Goal: Check status: Check status

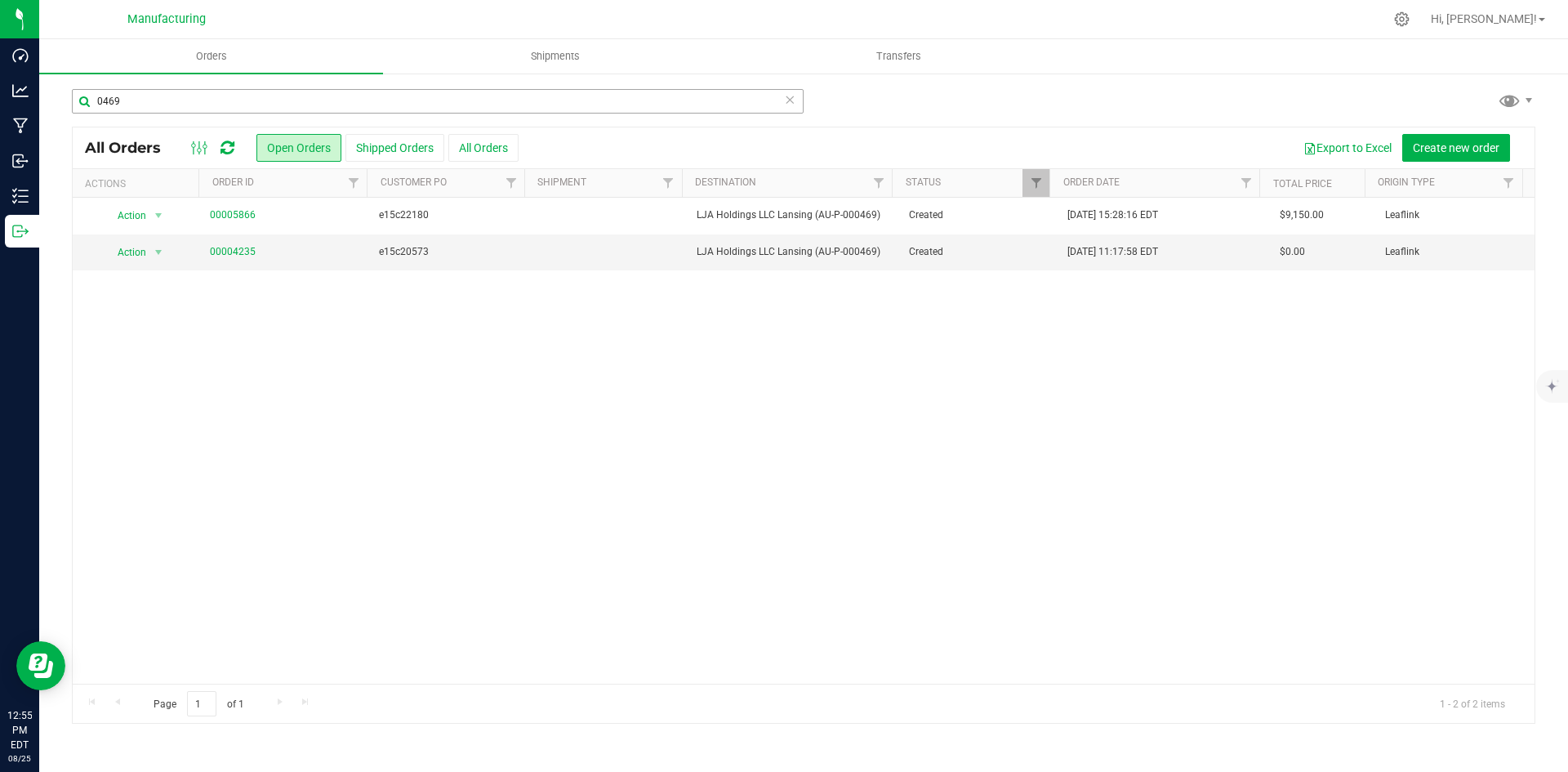
click at [165, 99] on input "0469" at bounding box center [437, 101] width 732 height 24
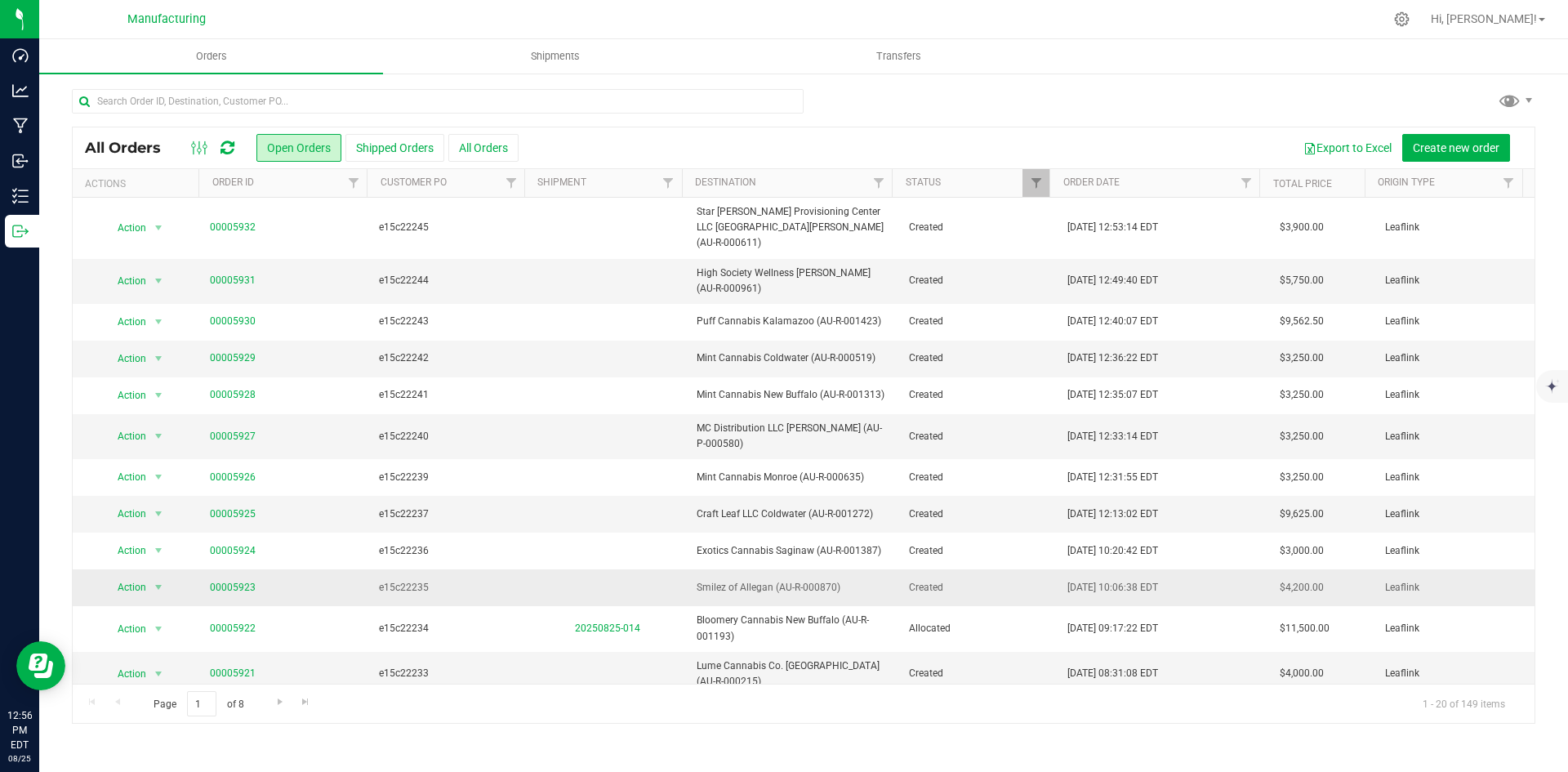
click at [220, 569] on td "00005923" at bounding box center [284, 588] width 169 height 37
click at [223, 580] on link "00005923" at bounding box center [232, 588] width 46 height 16
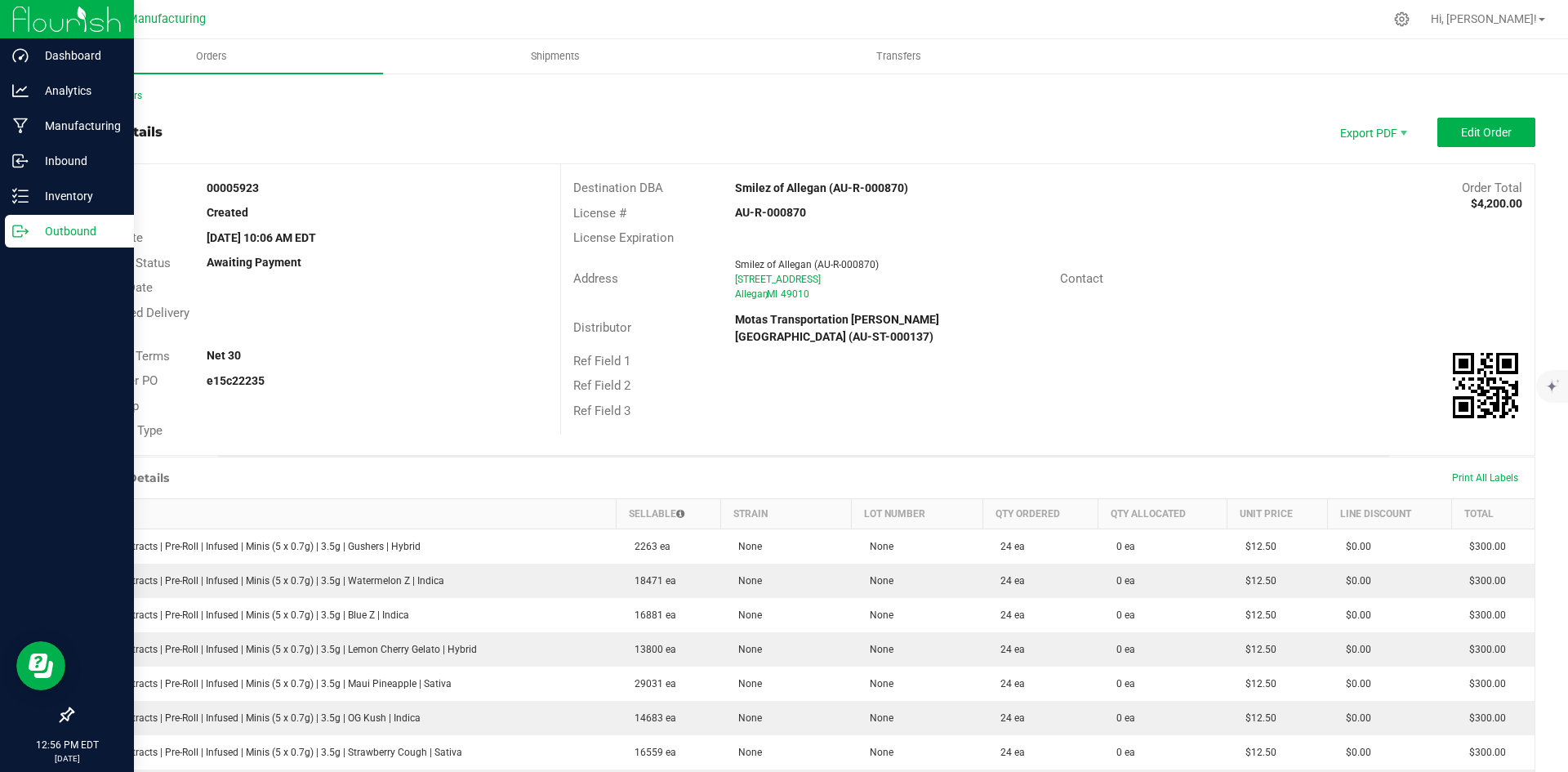
click at [53, 223] on p "Outbound" at bounding box center [77, 231] width 98 height 20
